Goal: Information Seeking & Learning: Learn about a topic

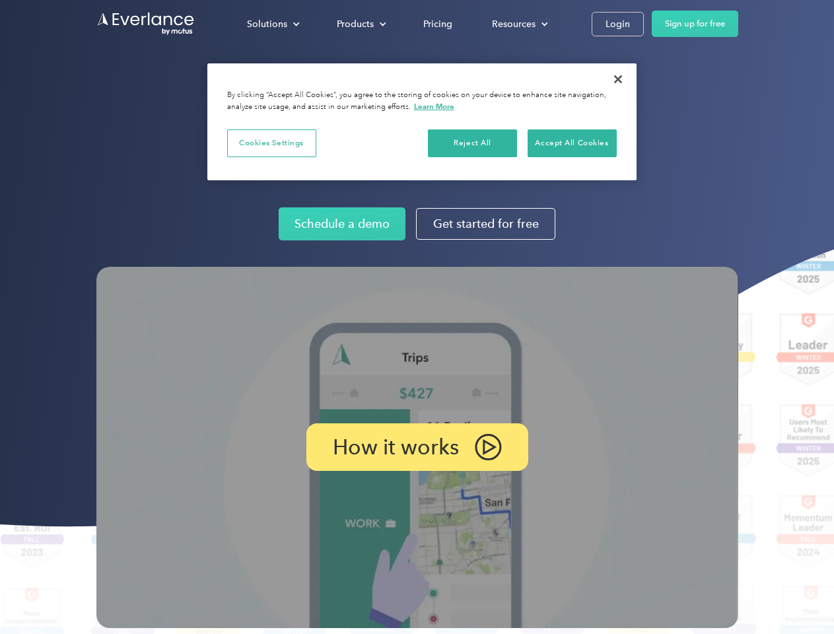
click at [417, 317] on img at bounding box center [417, 447] width 642 height 361
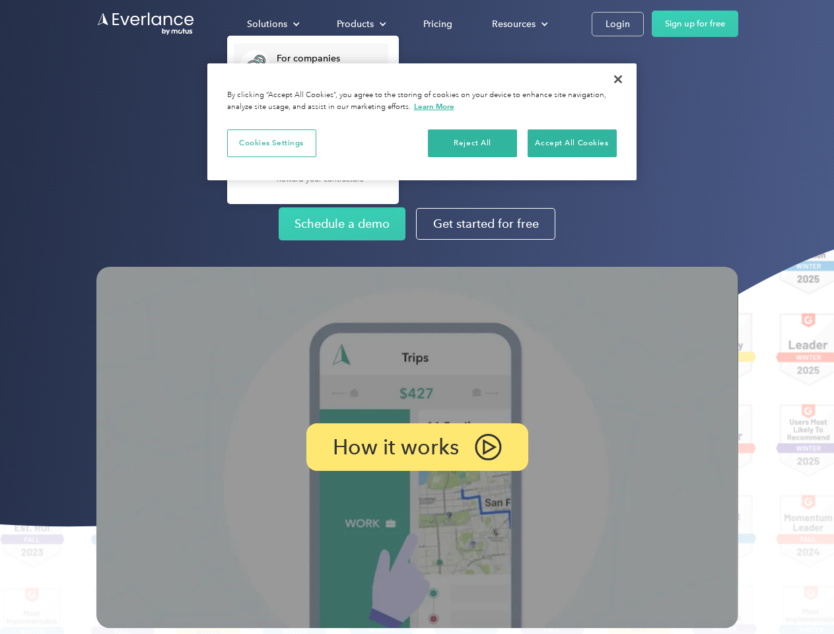
click at [273, 24] on div "Solutions" at bounding box center [267, 24] width 40 height 17
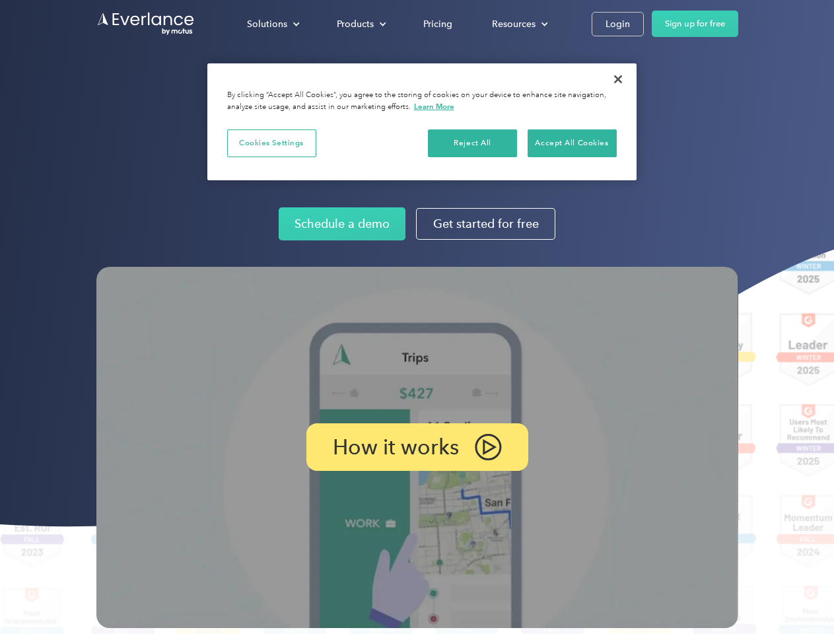
click at [360, 24] on div "Products" at bounding box center [355, 24] width 37 height 17
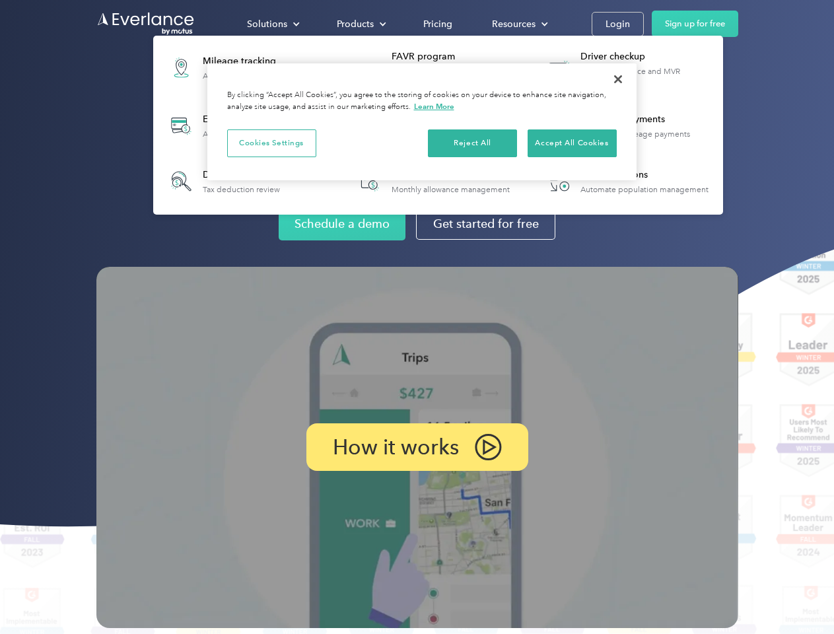
click at [518, 24] on div "Resources" at bounding box center [514, 24] width 44 height 17
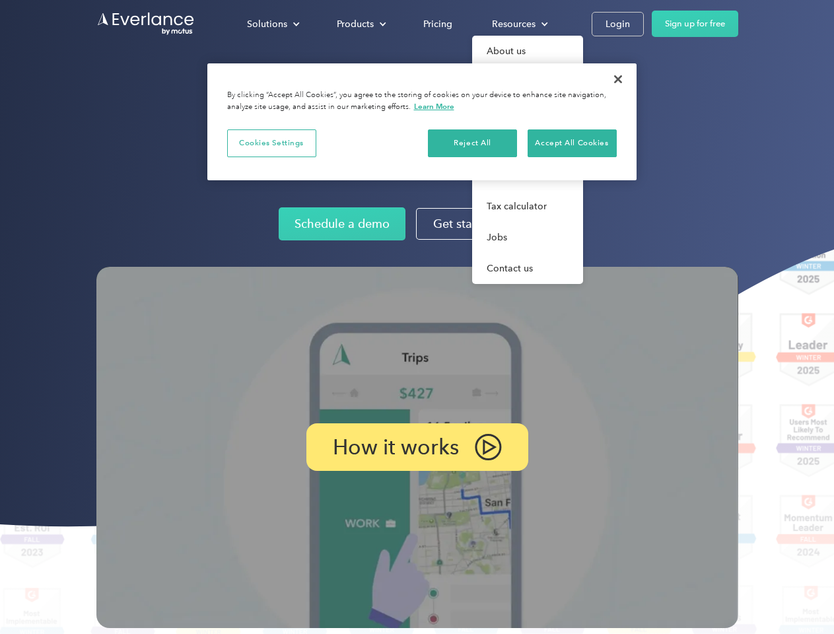
click at [417, 447] on p "How it works" at bounding box center [396, 447] width 126 height 16
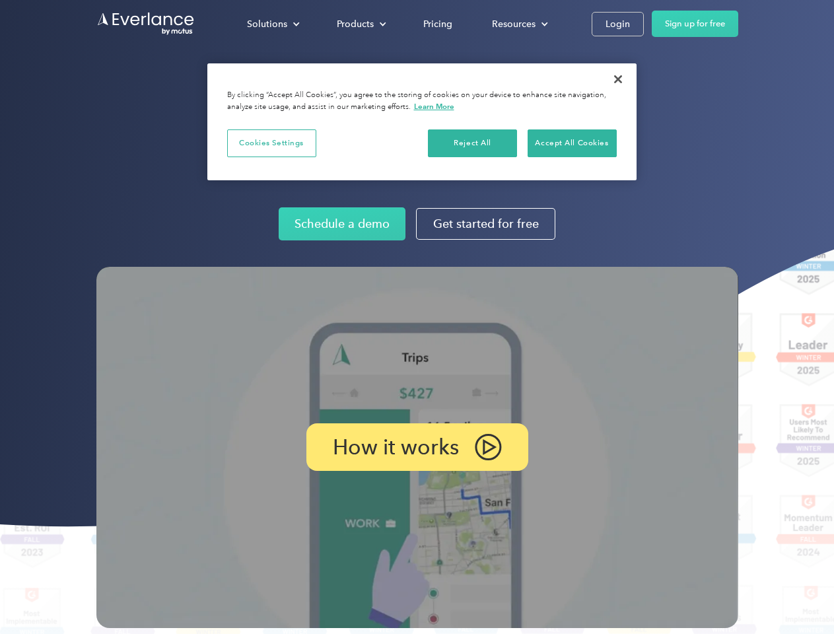
click at [271, 143] on button "Cookies Settings" at bounding box center [271, 143] width 89 height 28
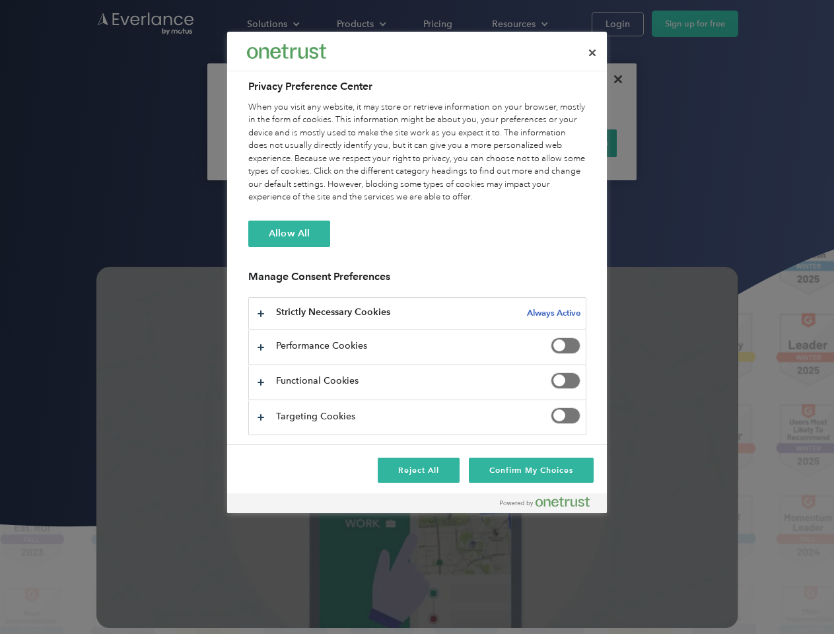
click at [473, 143] on div "When you visit any website, it may store or retrieve information on your browse…" at bounding box center [417, 152] width 338 height 103
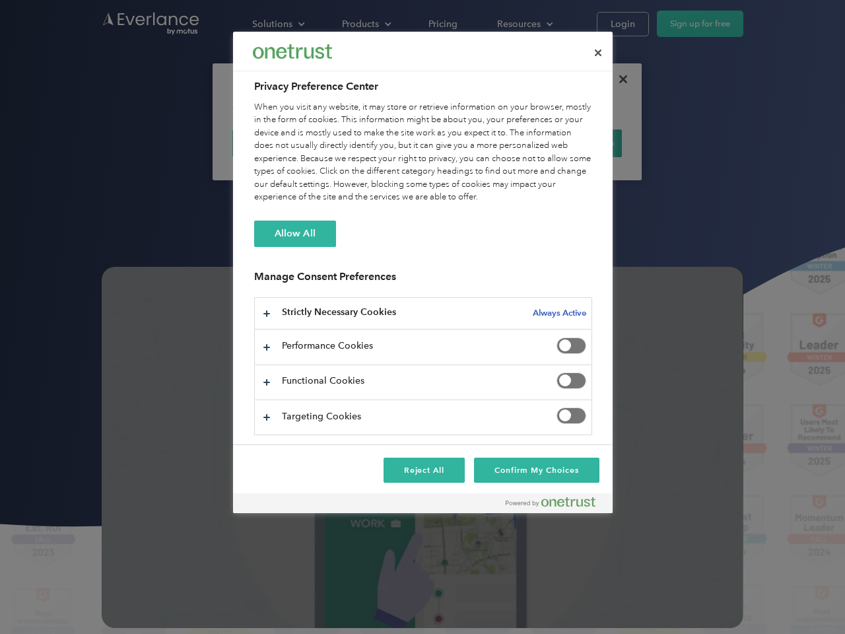
click at [572, 143] on div "When you visit any website, it may store or retrieve information on your browse…" at bounding box center [423, 152] width 338 height 103
click at [618, 79] on div at bounding box center [422, 317] width 845 height 634
